Goal: Information Seeking & Learning: Learn about a topic

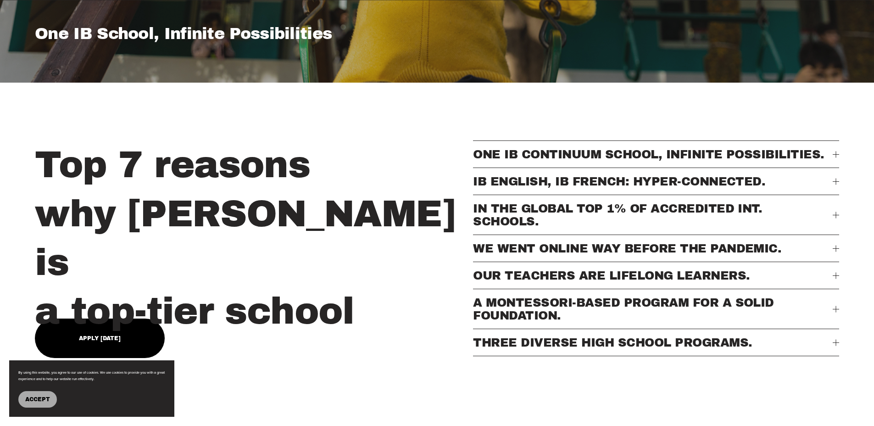
scroll to position [336, 0]
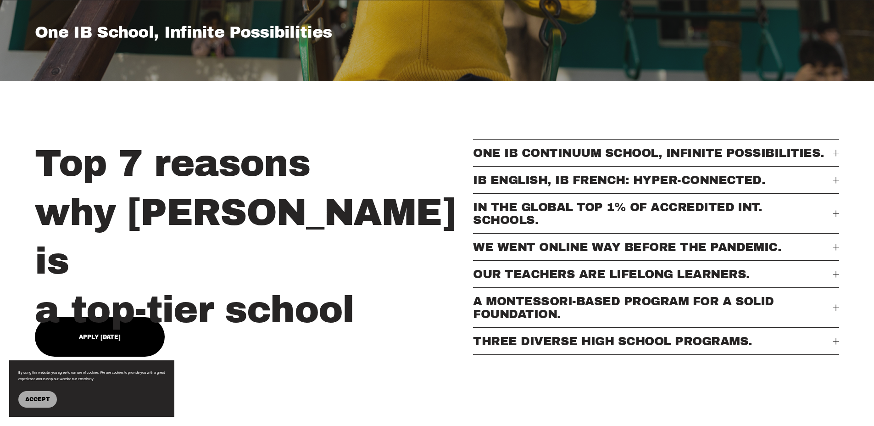
click at [625, 250] on span "WE WENT ONLINE WAY BEFORE THE PANDEMIC." at bounding box center [652, 246] width 359 height 13
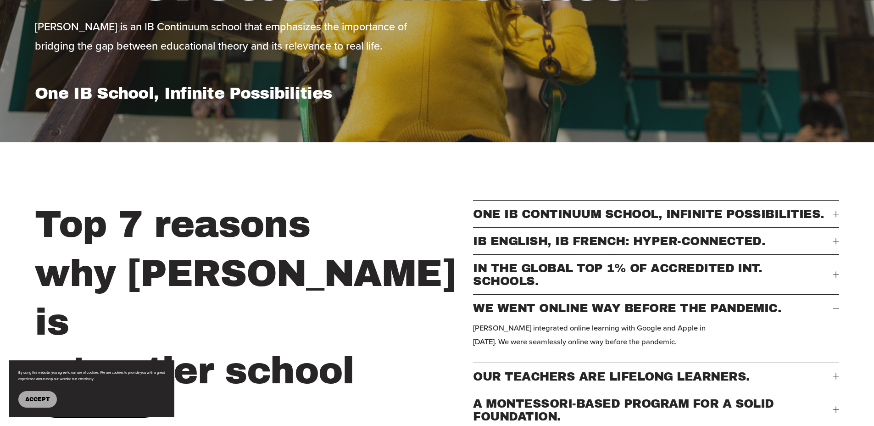
scroll to position [0, 0]
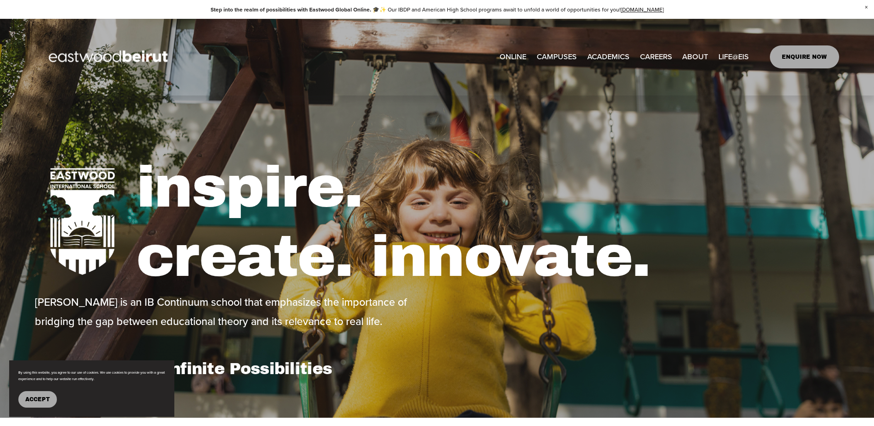
click at [0, 0] on span "[GEOGRAPHIC_DATA]" at bounding box center [0, 0] width 0 height 0
type input "****"
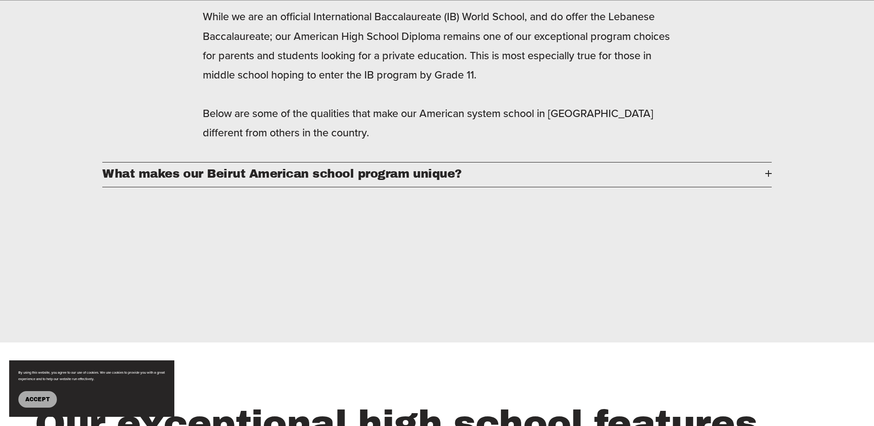
scroll to position [1140, 0]
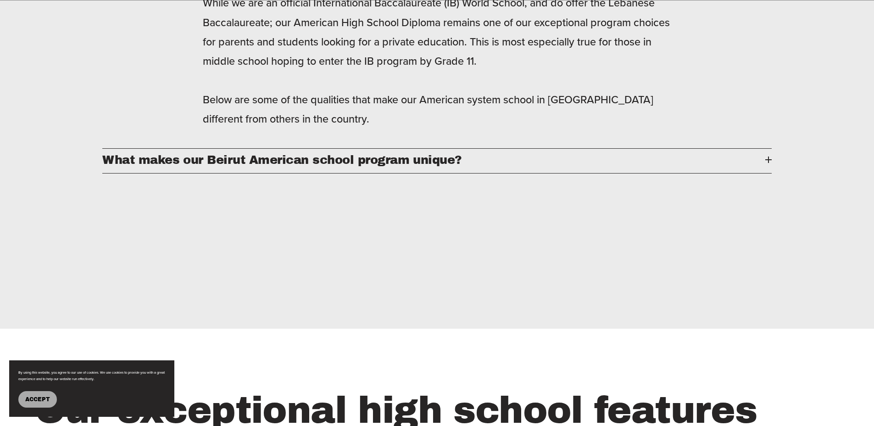
click at [285, 173] on button "What makes our Beirut American school program unique?" at bounding box center [437, 161] width 670 height 24
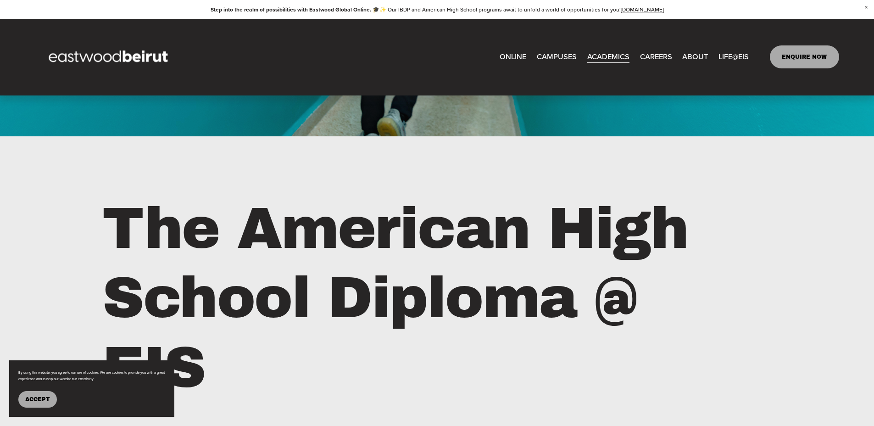
scroll to position [767, 0]
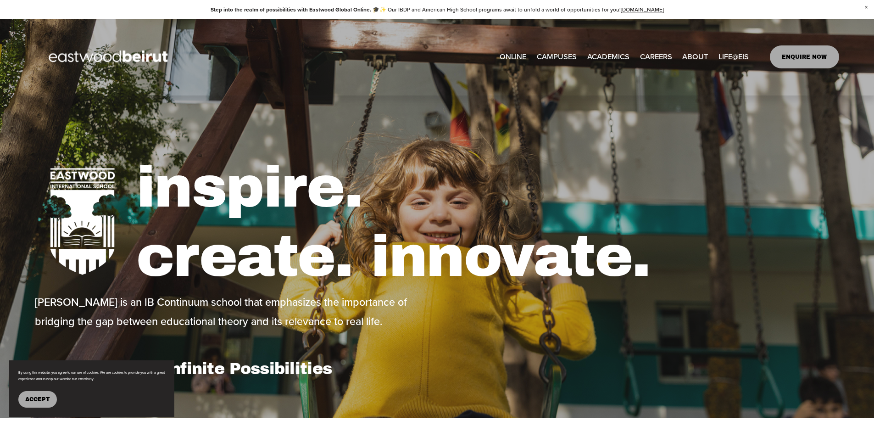
click at [0, 0] on span "Tuition & Financial Aid" at bounding box center [0, 0] width 0 height 0
type input "****"
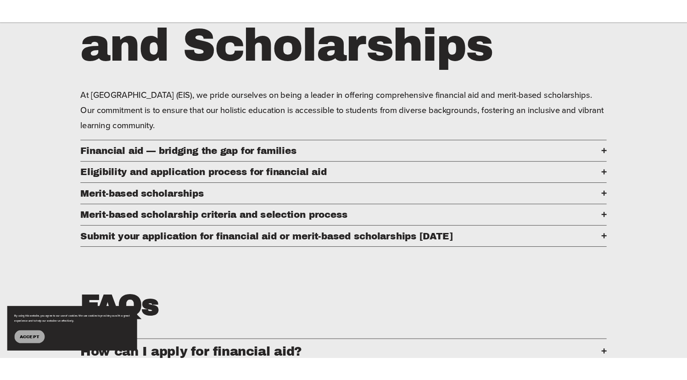
scroll to position [83, 0]
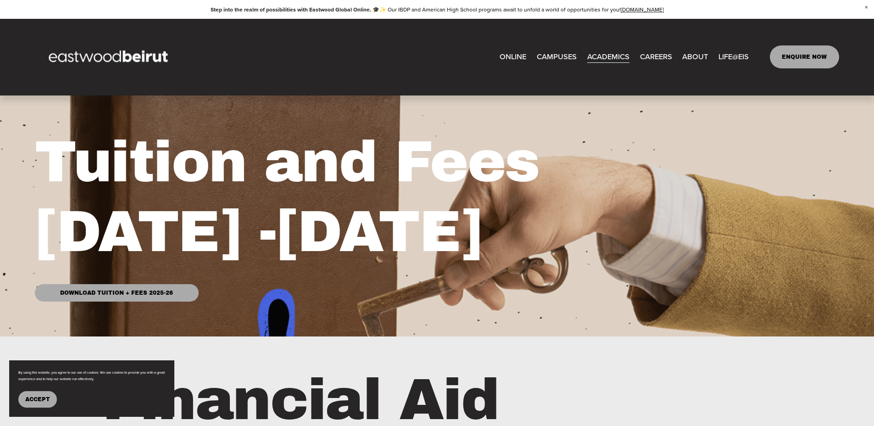
click at [156, 293] on link "Download Tuition + Fees 2025-26" at bounding box center [116, 292] width 163 height 17
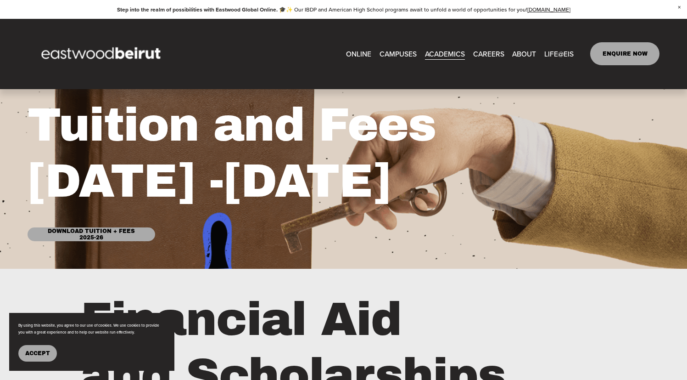
click at [0, 0] on span "[GEOGRAPHIC_DATA]" at bounding box center [0, 0] width 0 height 0
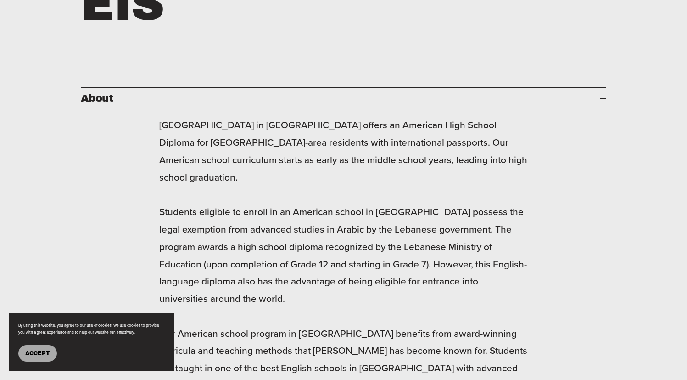
scroll to position [598, 0]
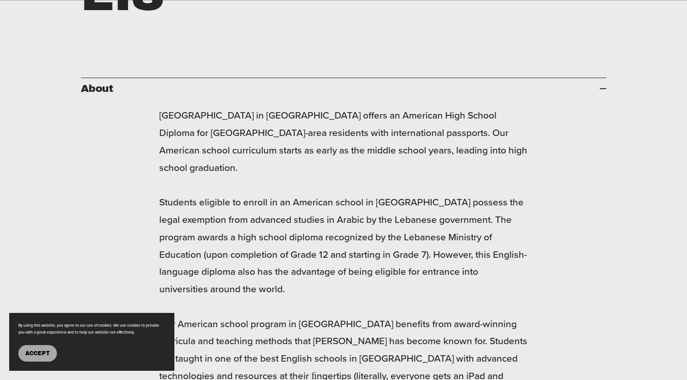
click at [39, 353] on span "Accept" at bounding box center [37, 353] width 25 height 6
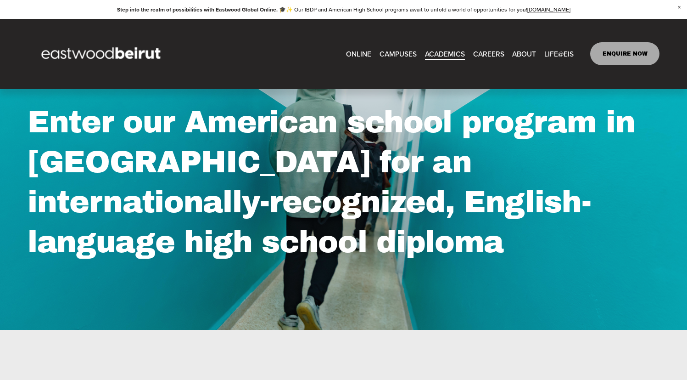
scroll to position [0, 0]
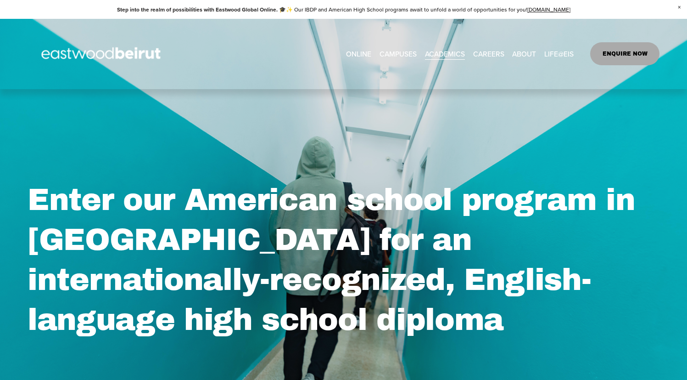
click at [363, 55] on link "ONLINE" at bounding box center [358, 54] width 25 height 14
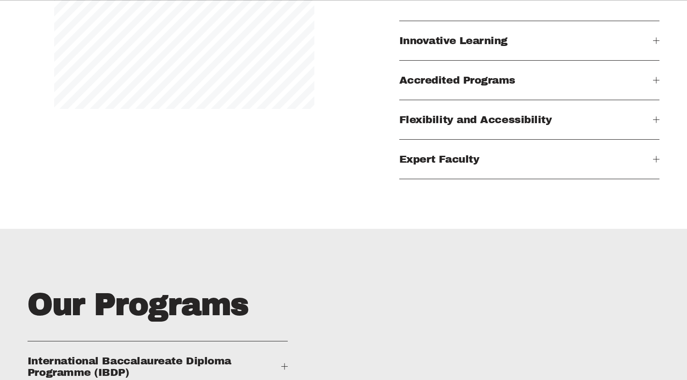
scroll to position [1044, 0]
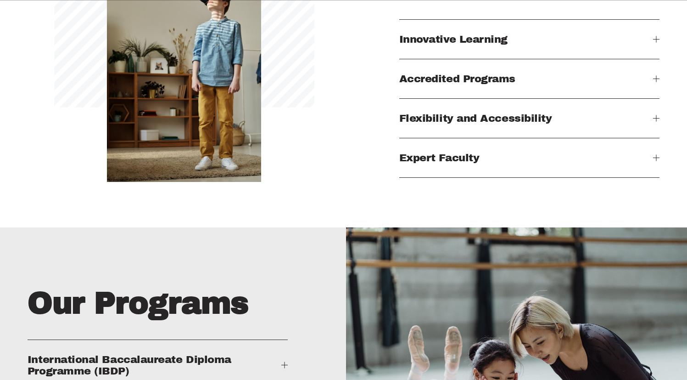
click at [475, 84] on span "Accredited Programs" at bounding box center [526, 78] width 254 height 11
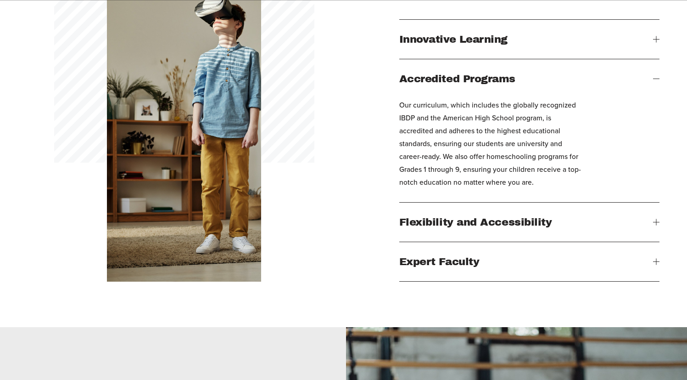
click at [477, 223] on button "Flexibility and Accessibility" at bounding box center [529, 221] width 260 height 39
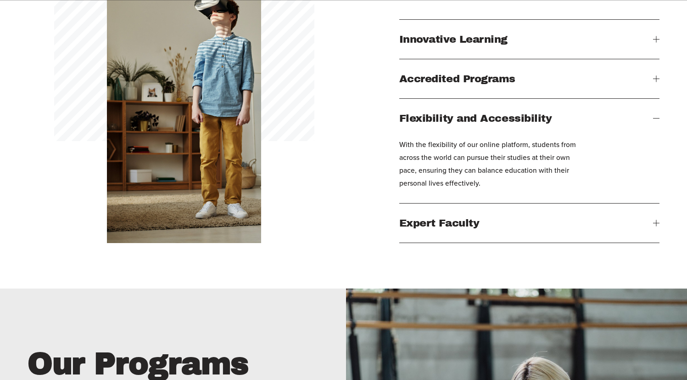
click at [489, 219] on button "Expert Faculty" at bounding box center [529, 222] width 260 height 39
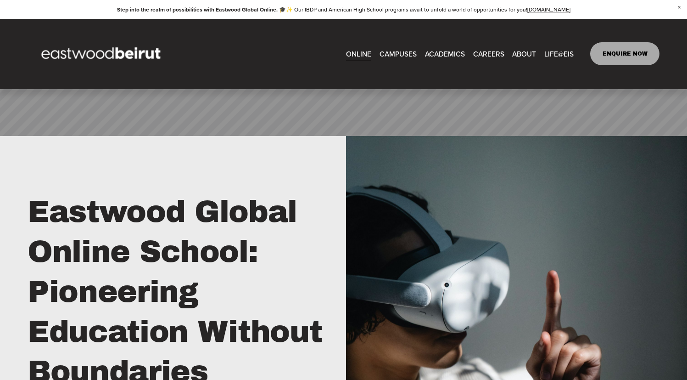
scroll to position [289, 0]
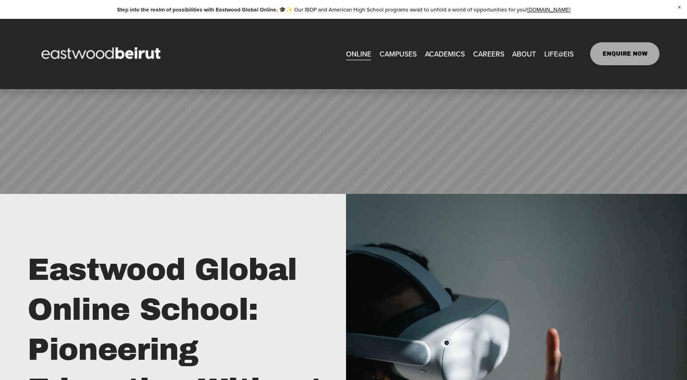
click at [0, 0] on span "Lebanese Program" at bounding box center [0, 0] width 0 height 0
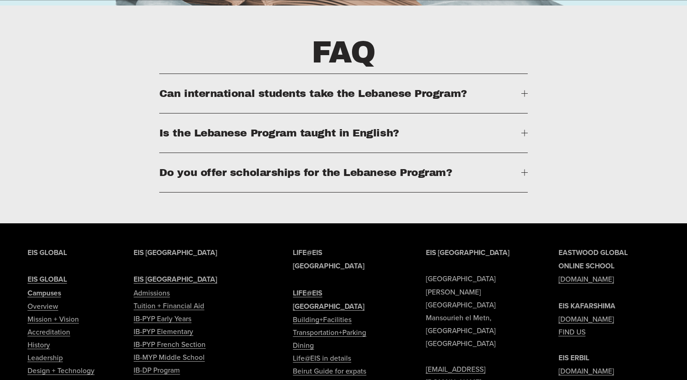
scroll to position [2016, 0]
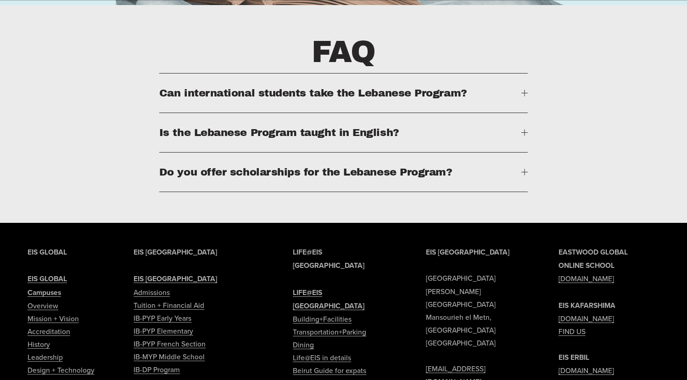
click at [320, 168] on span "Do you offer scholarships for the Lebanese Program?" at bounding box center [340, 171] width 362 height 11
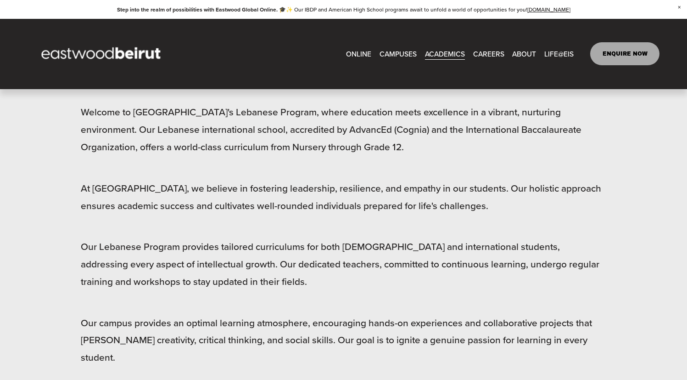
scroll to position [144, 0]
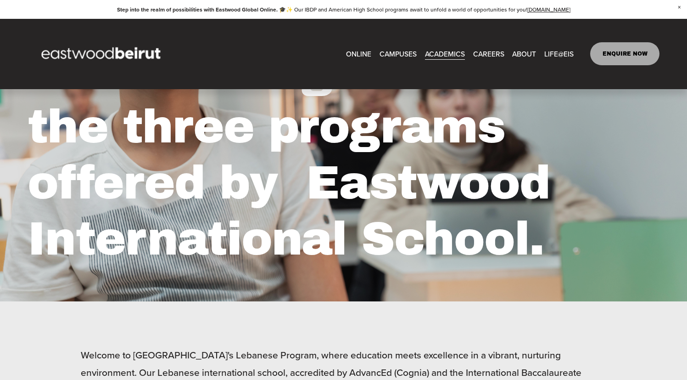
click at [0, 0] on span "[GEOGRAPHIC_DATA]" at bounding box center [0, 0] width 0 height 0
